Goal: Navigation & Orientation: Find specific page/section

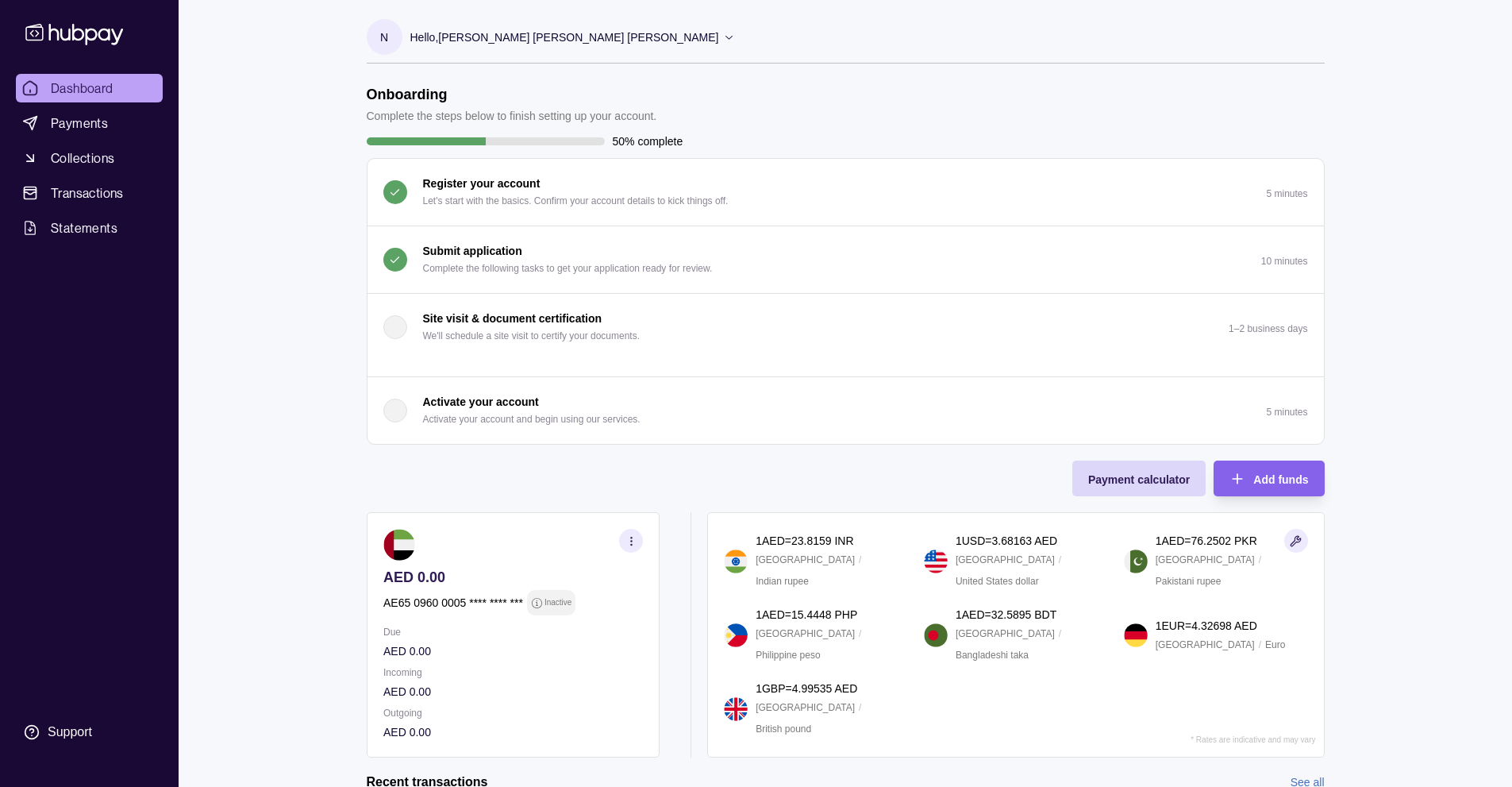
click at [89, 93] on span "Dashboard" at bounding box center [82, 88] width 63 height 19
click at [90, 125] on span "Payments" at bounding box center [80, 123] width 57 height 19
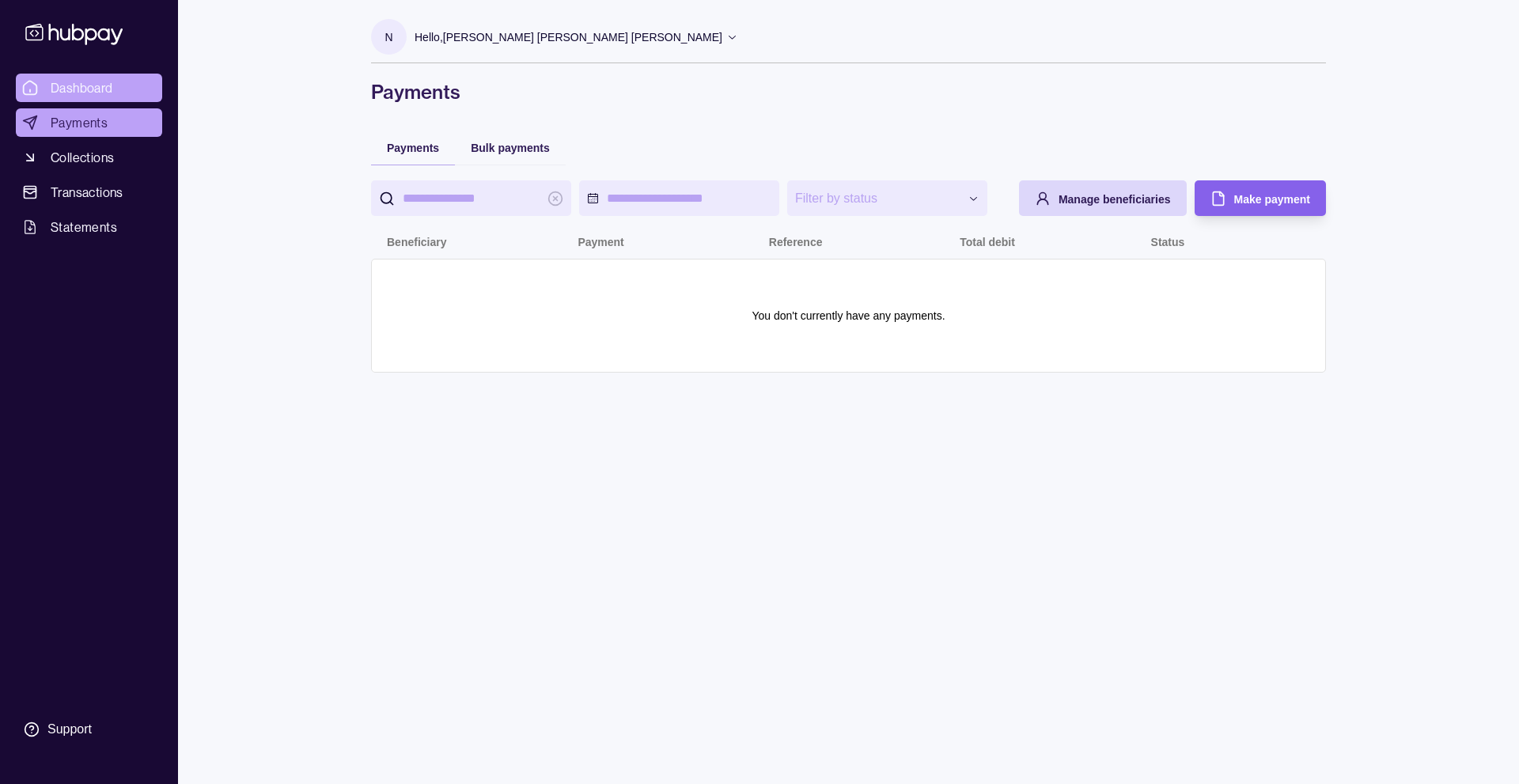
click at [87, 94] on span "Dashboard" at bounding box center [82, 88] width 62 height 19
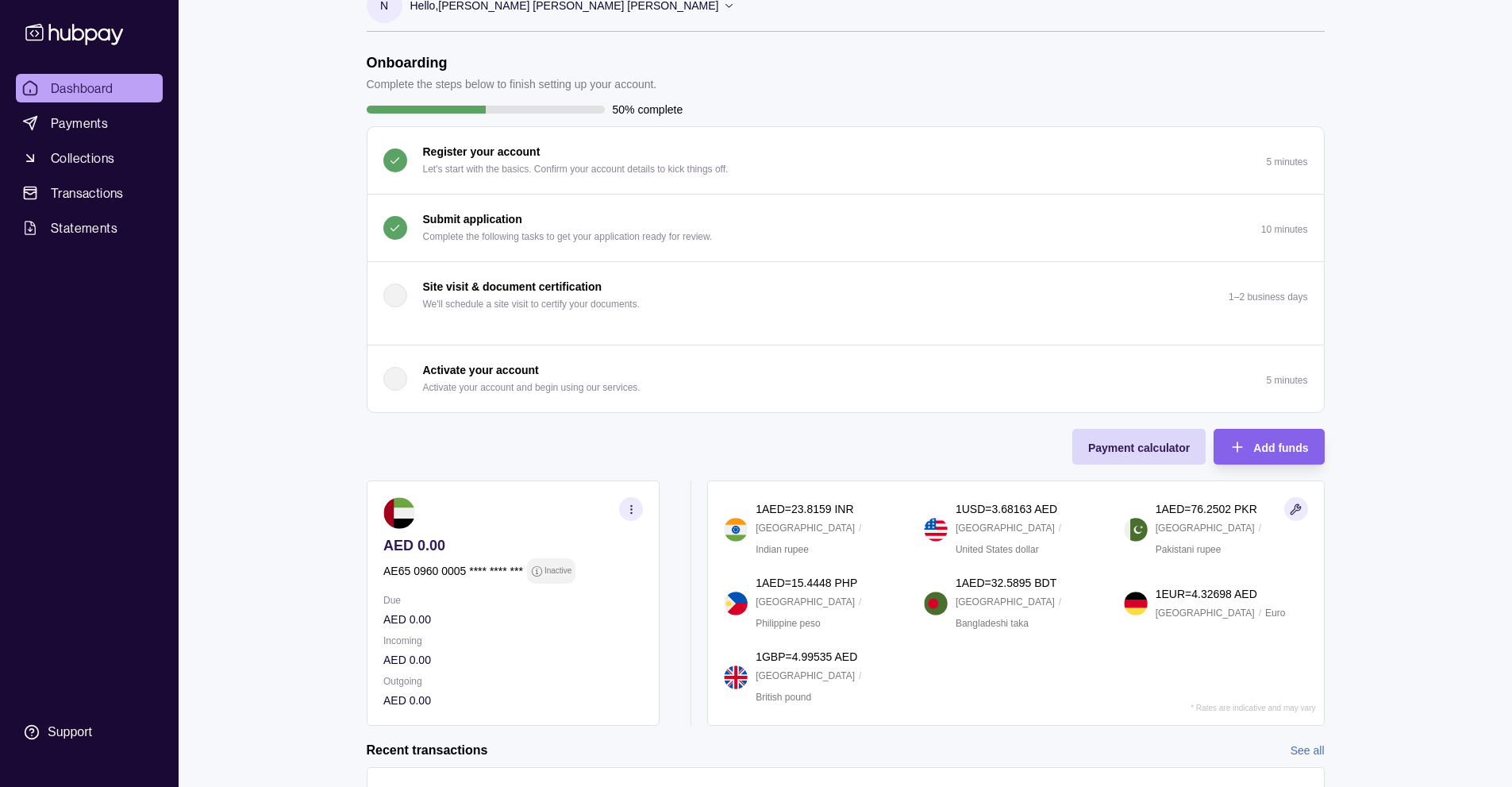
scroll to position [177, 0]
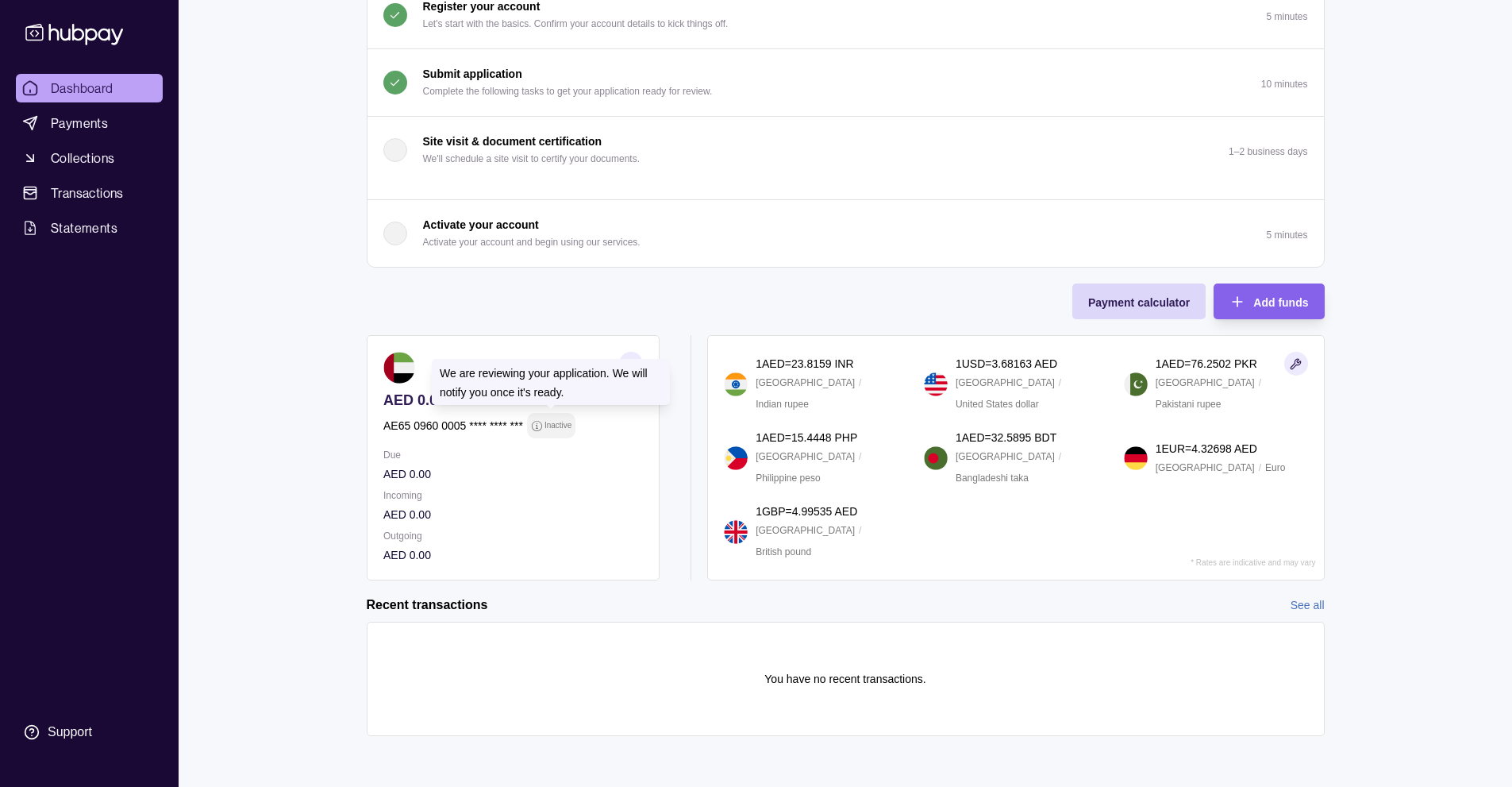
click at [540, 432] on section "Inactive" at bounding box center [550, 426] width 41 height 17
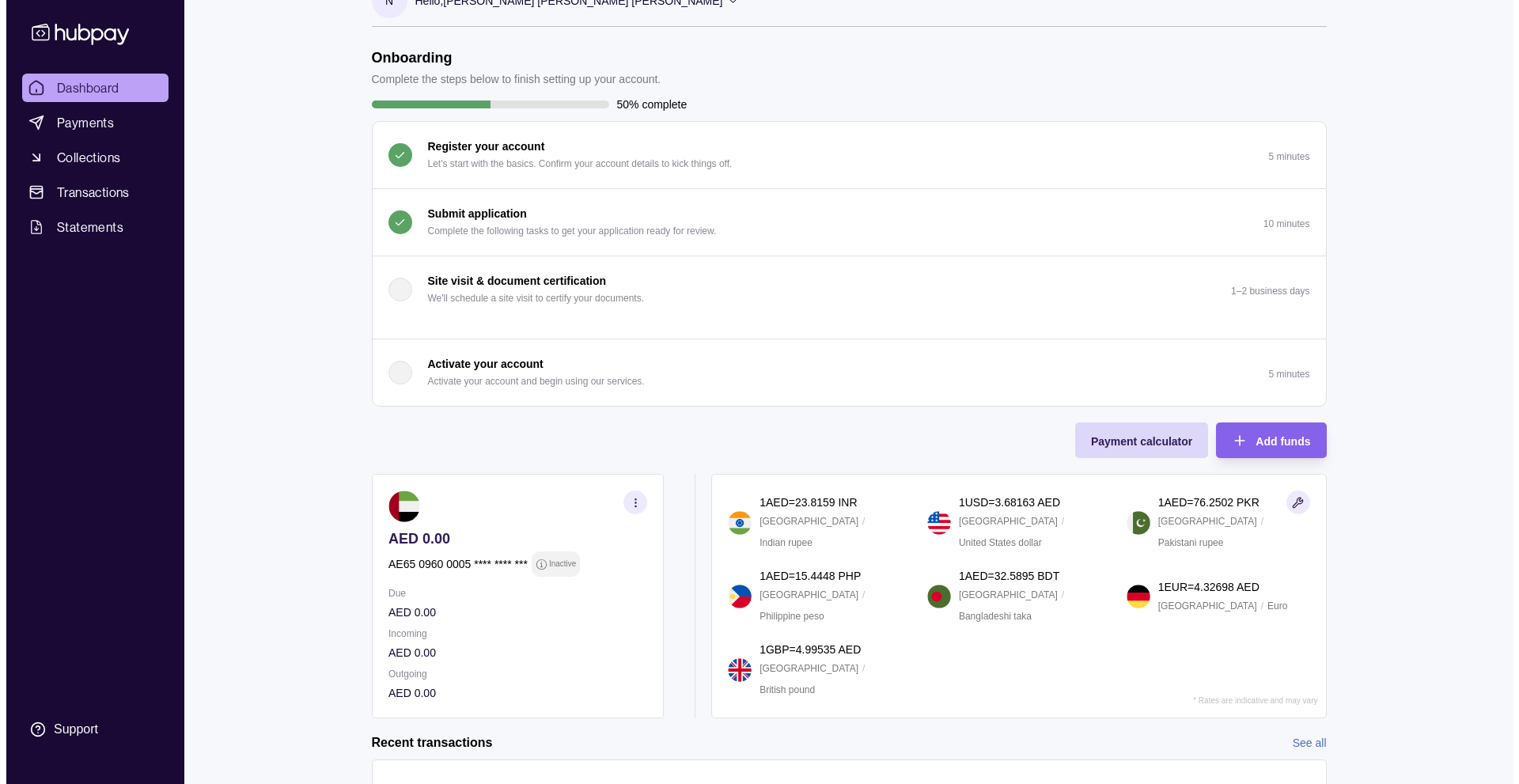
scroll to position [0, 0]
